Goal: Navigation & Orientation: Find specific page/section

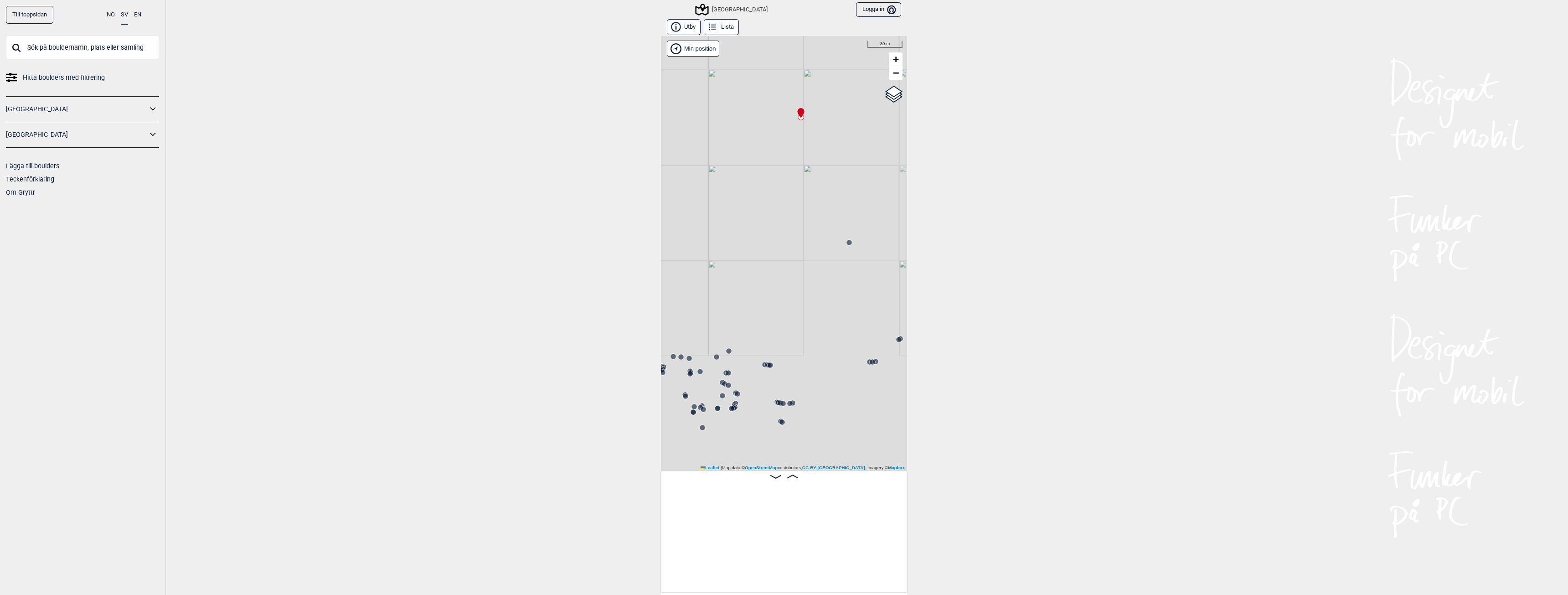
scroll to position [0, 13866]
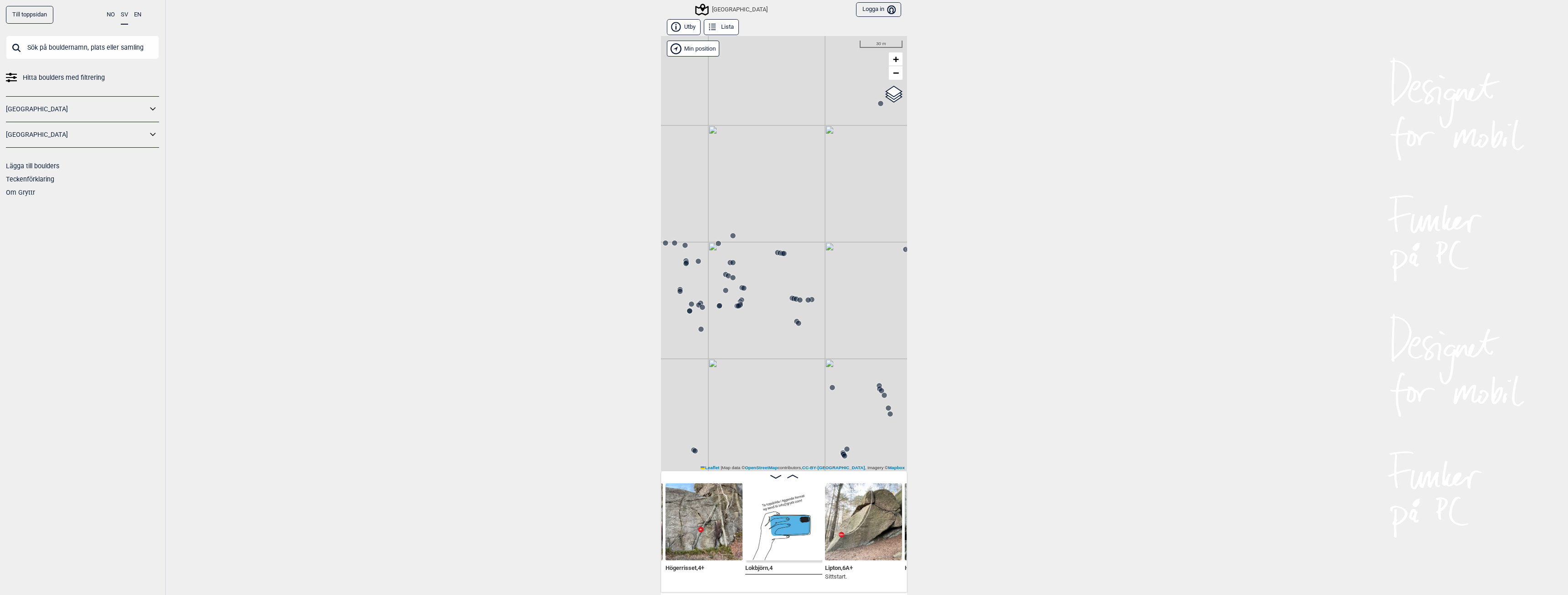
click at [33, 13] on link "Till toppsidan" at bounding box center [29, 15] width 47 height 18
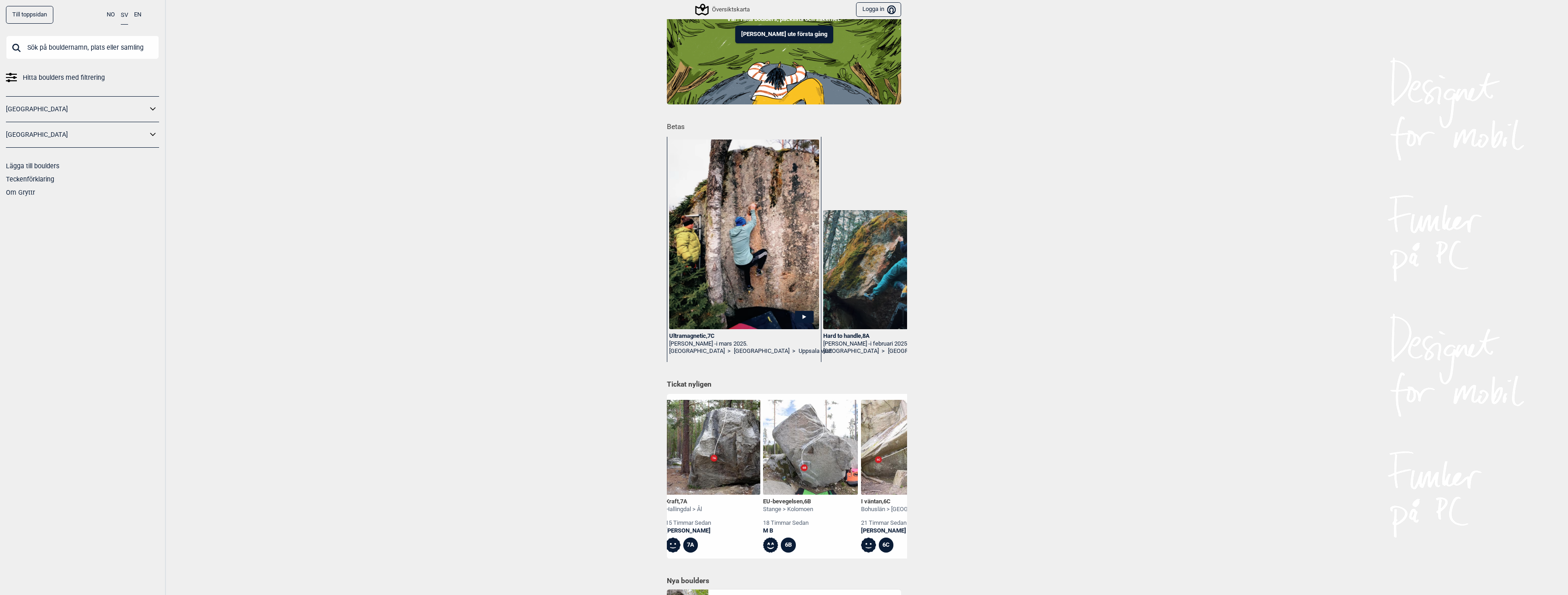
scroll to position [0, 109]
click at [798, 457] on img at bounding box center [807, 448] width 95 height 95
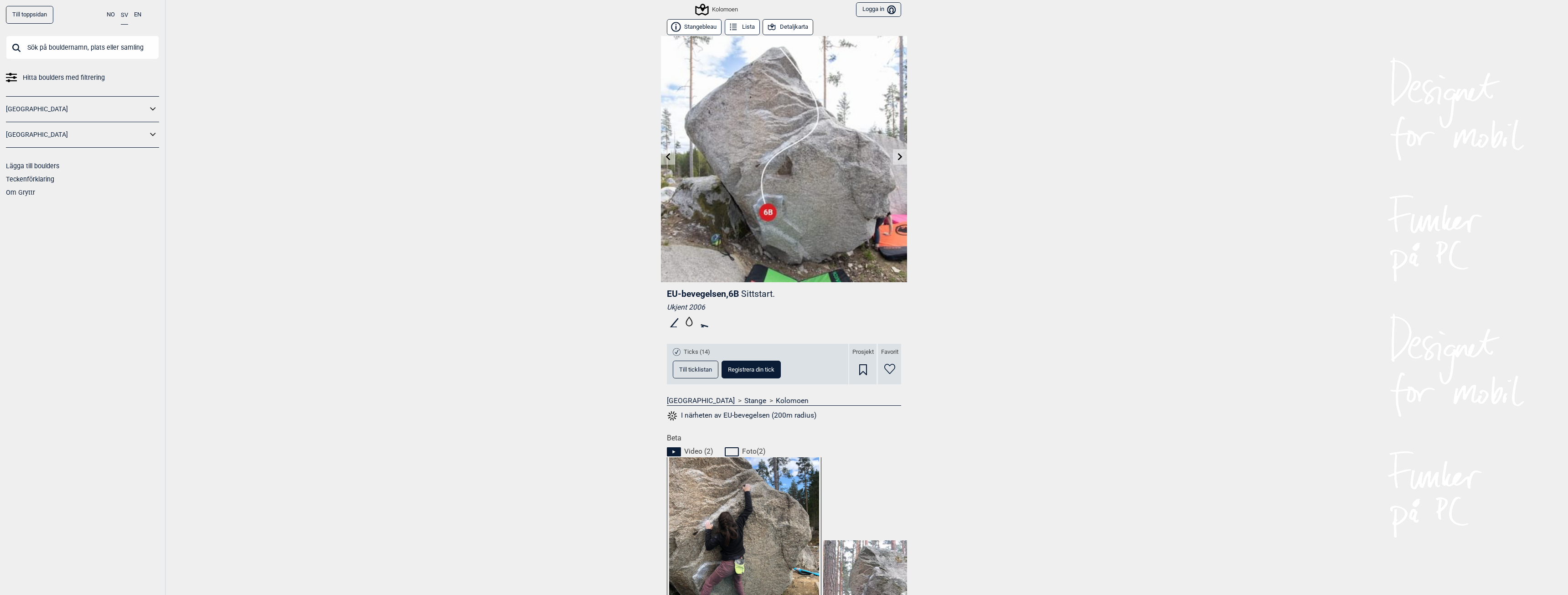
click at [680, 373] on button "Till ticklistan" at bounding box center [696, 369] width 45 height 18
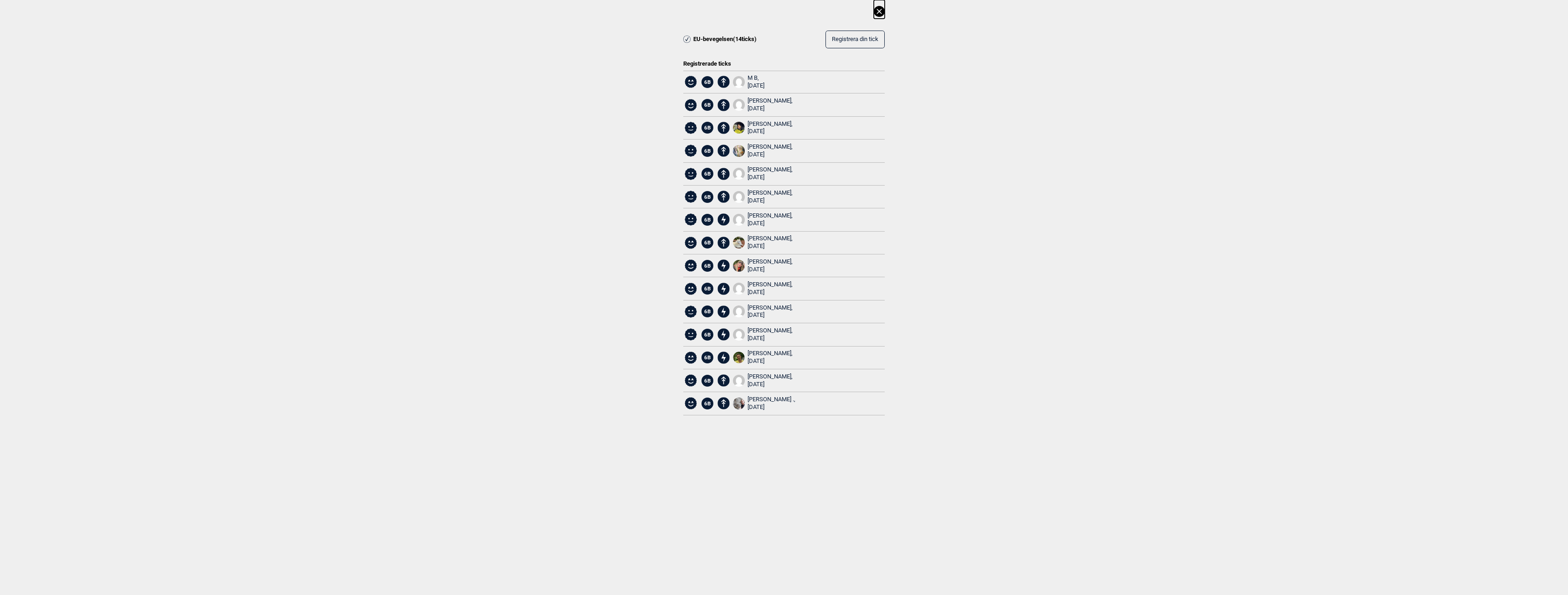
click at [756, 77] on div "M B, [DATE]" at bounding box center [756, 82] width 17 height 15
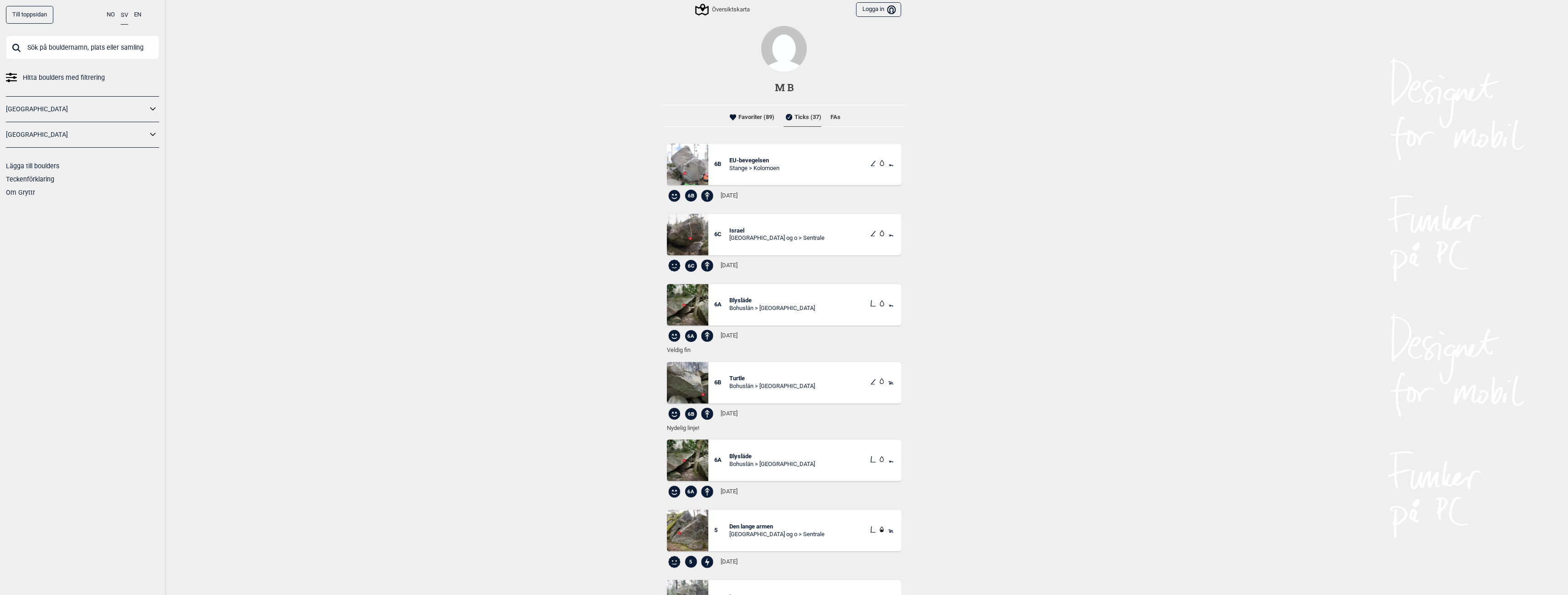
click at [756, 120] on li "Favoriter (89)" at bounding box center [751, 117] width 47 height 18
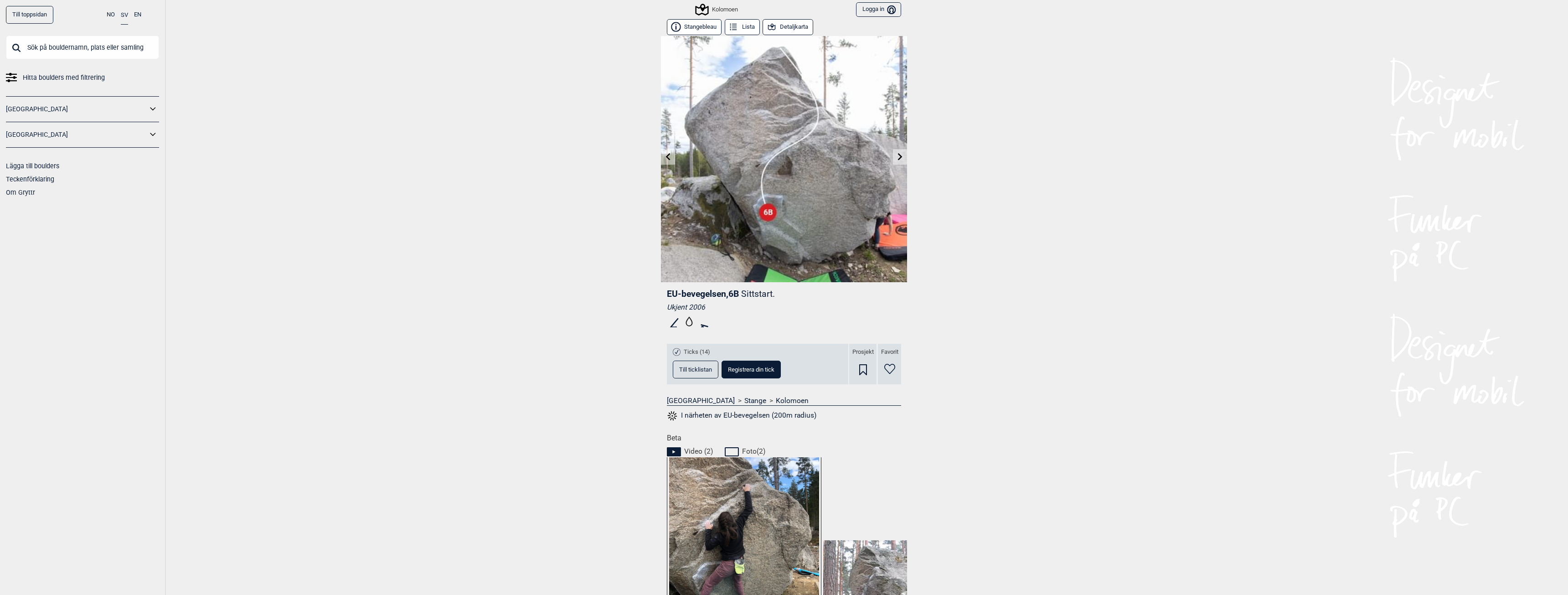
click at [693, 364] on button "Till ticklistan" at bounding box center [696, 369] width 45 height 18
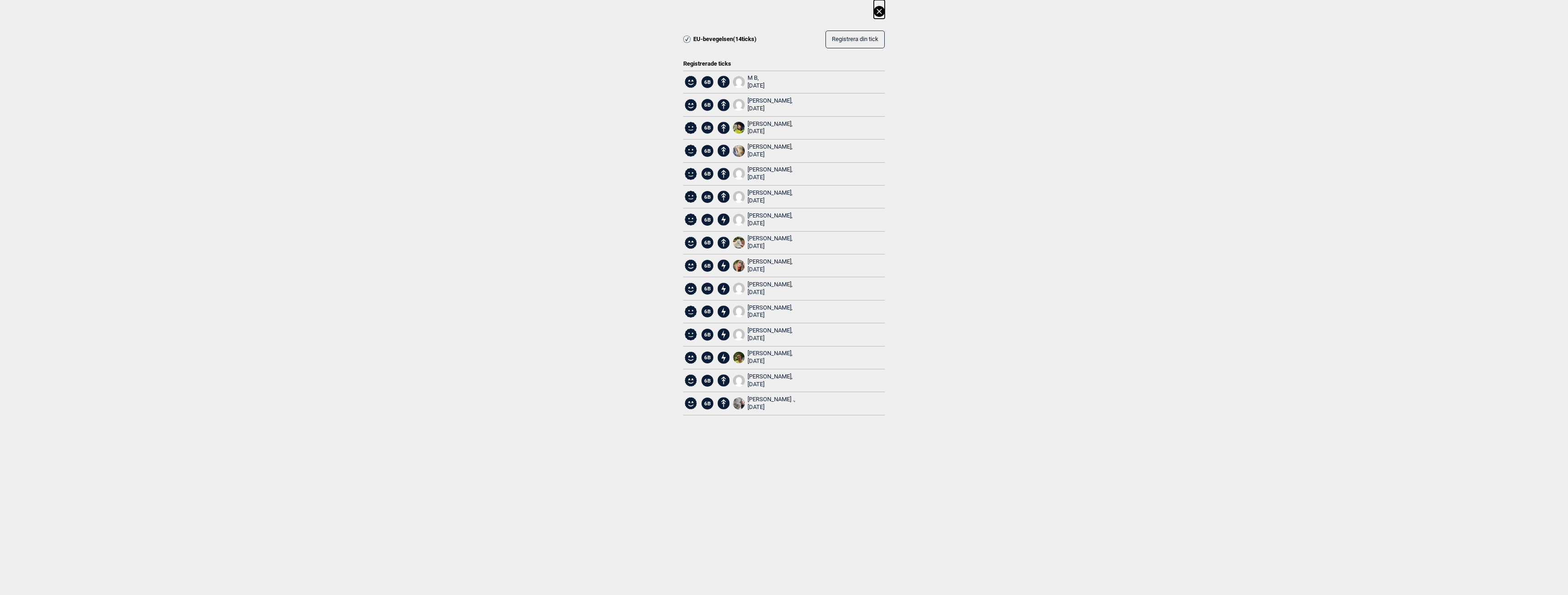
click at [752, 261] on div "[PERSON_NAME], [DATE]" at bounding box center [770, 265] width 45 height 15
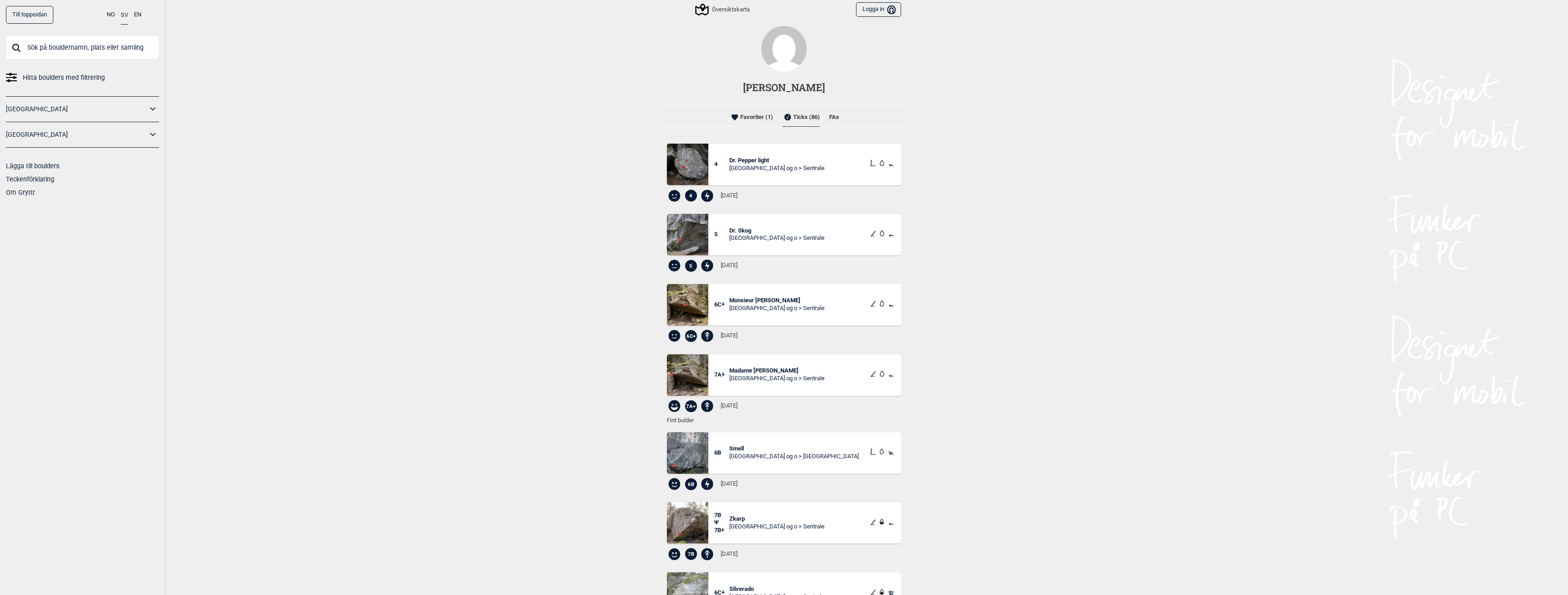
click at [759, 111] on li "Favoriter (1)" at bounding box center [751, 117] width 44 height 18
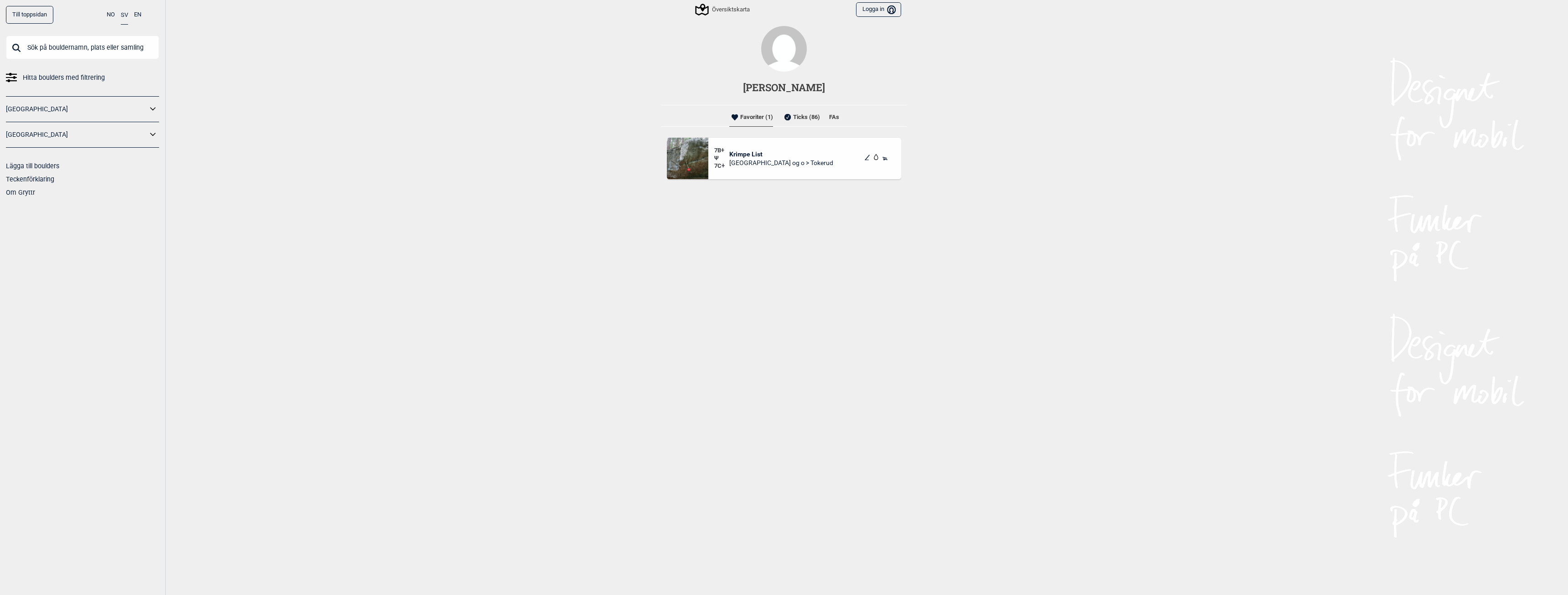
click at [800, 113] on li "Ticks (86)" at bounding box center [802, 117] width 38 height 18
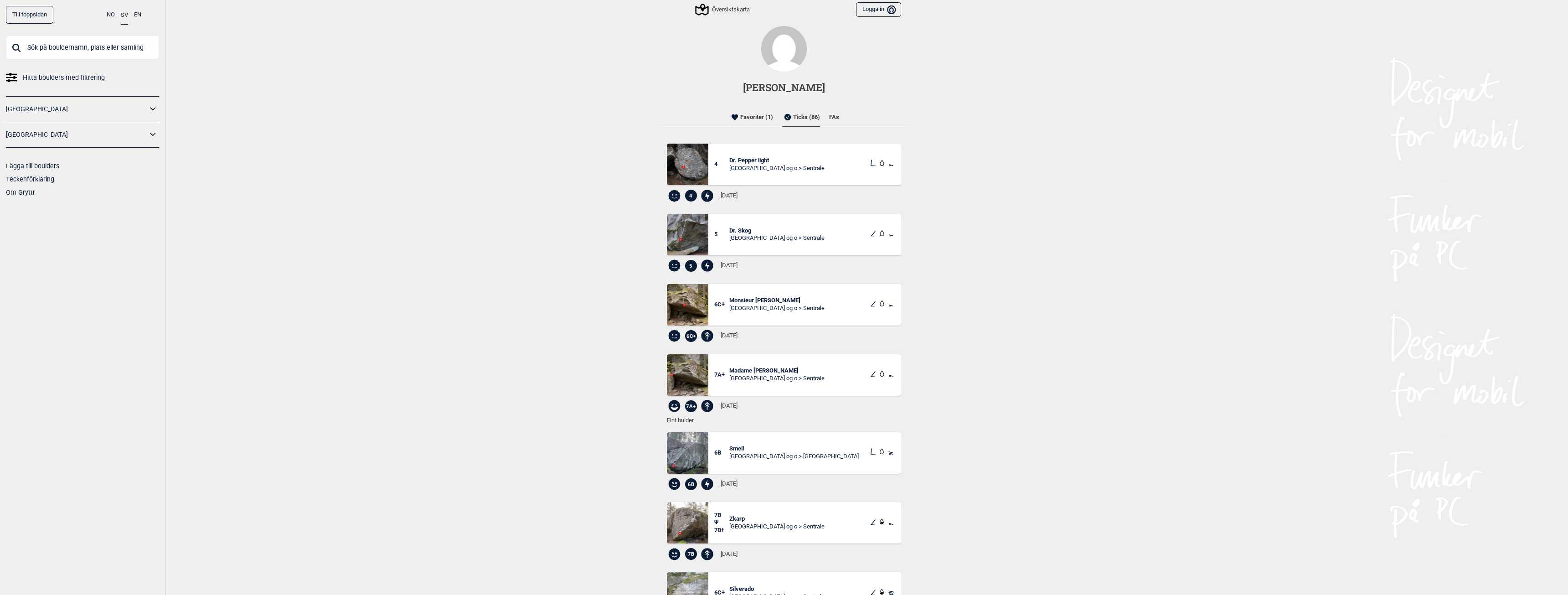
click at [830, 117] on li "FAs" at bounding box center [834, 117] width 10 height 18
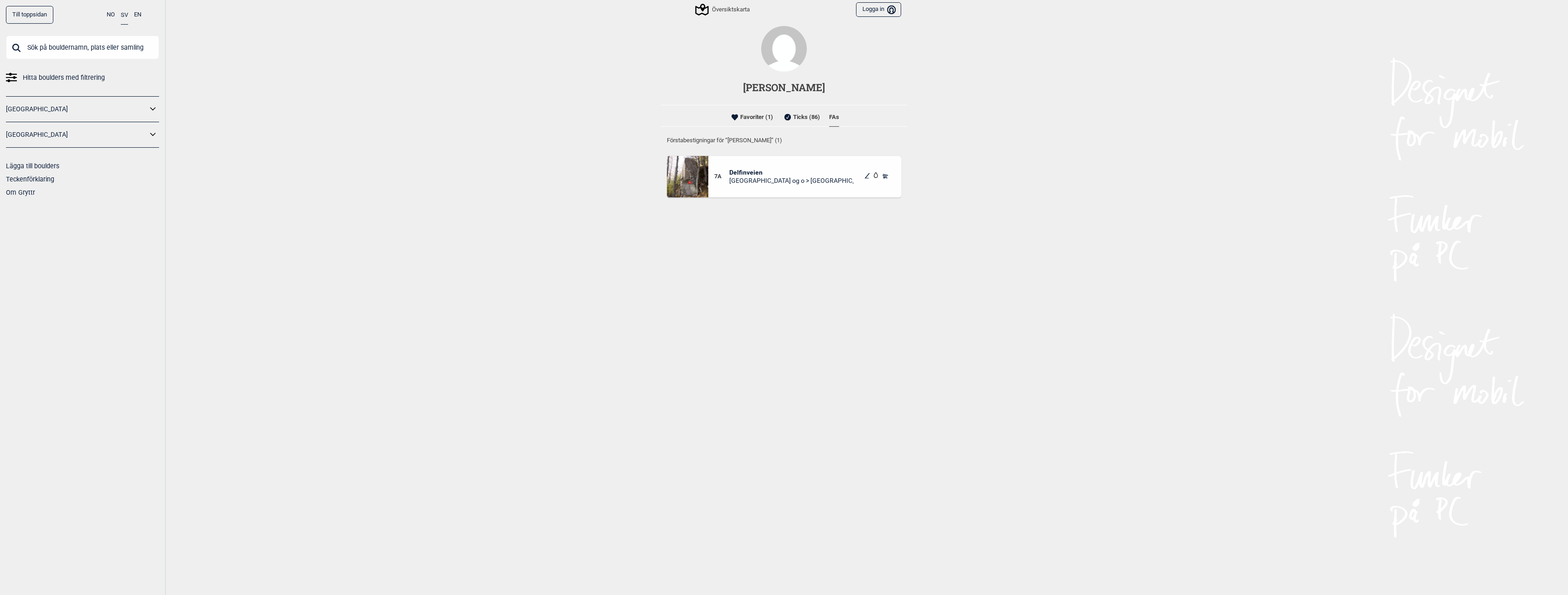
click at [749, 172] on span "Delfinveien" at bounding box center [791, 172] width 125 height 8
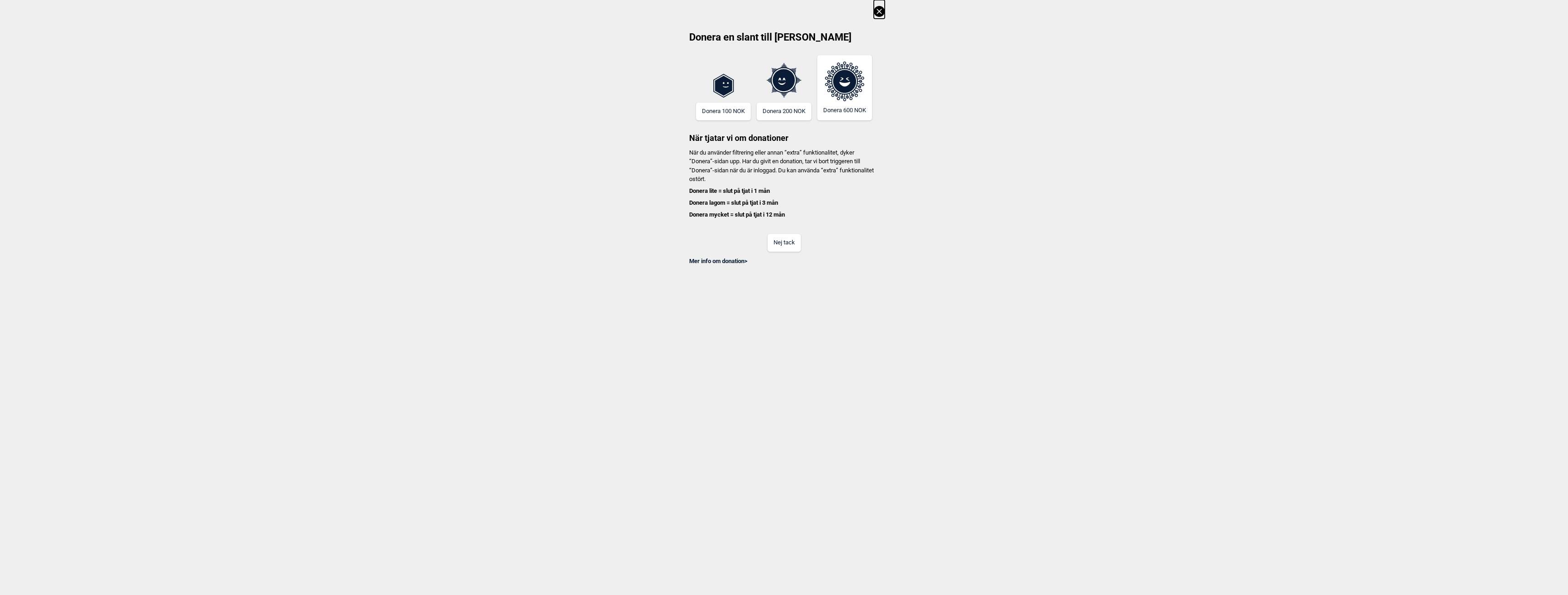
click at [785, 243] on button "Nej tack" at bounding box center [785, 242] width 34 height 18
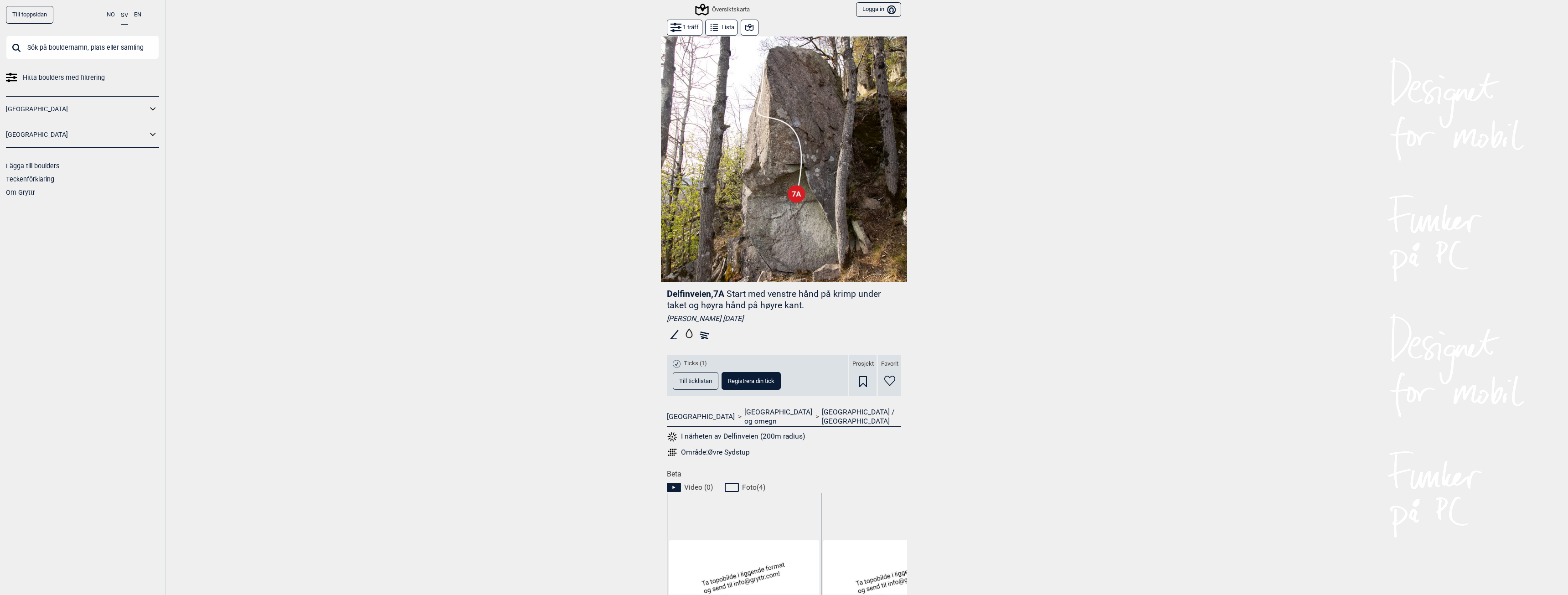
click at [26, 15] on link "Till toppsidan" at bounding box center [29, 15] width 47 height 18
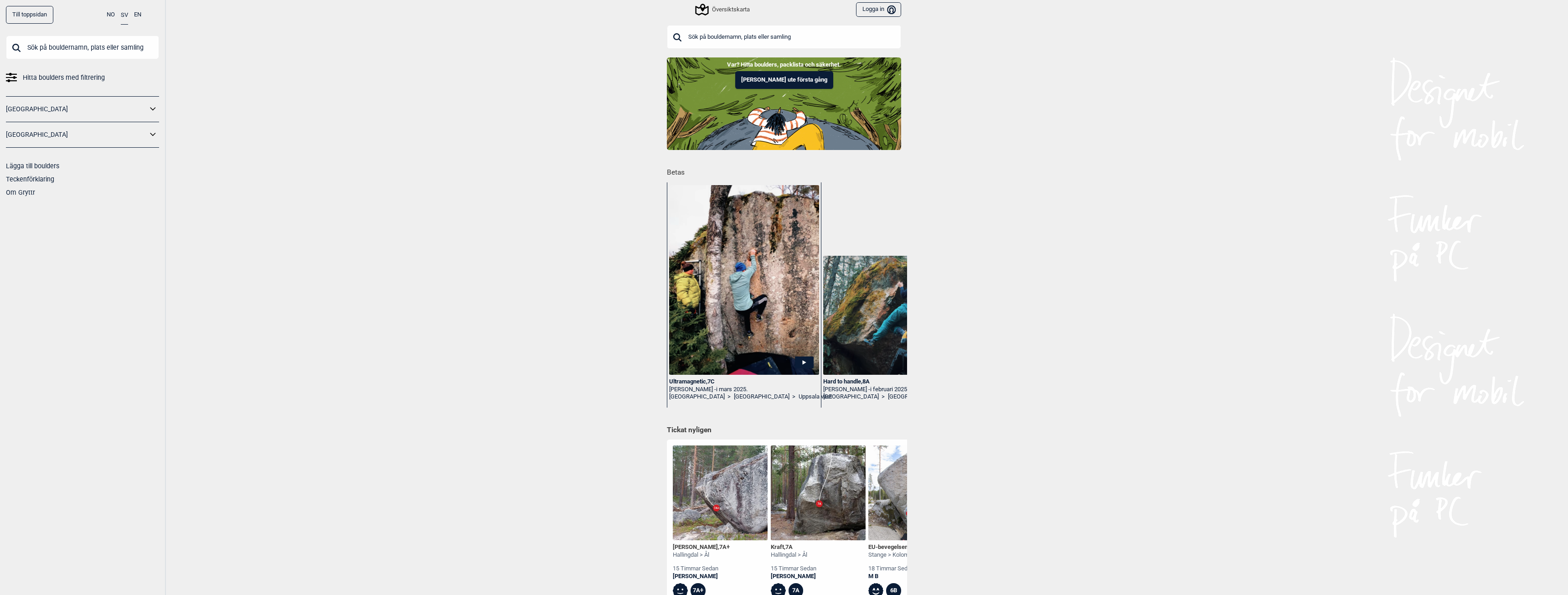
click at [499, 283] on div "Till toppsidan NO SV EN Hitta boulders med filtrering [GEOGRAPHIC_DATA] [GEOGRA…" at bounding box center [784, 297] width 1568 height 595
click at [503, 283] on div "Till toppsidan NO SV EN Hitta boulders med filtrering [GEOGRAPHIC_DATA] [GEOGRA…" at bounding box center [784, 297] width 1568 height 595
click at [450, 279] on div "Till toppsidan NO SV EN Hitta boulders med filtrering [GEOGRAPHIC_DATA] [GEOGRA…" at bounding box center [784, 297] width 1568 height 595
